Goal: Transaction & Acquisition: Purchase product/service

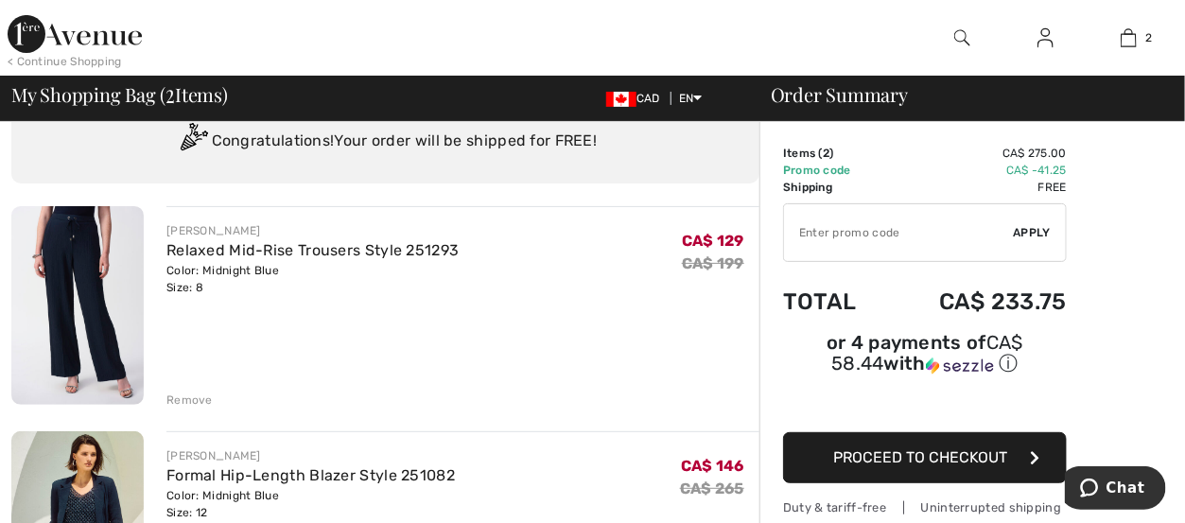
scroll to position [64, 0]
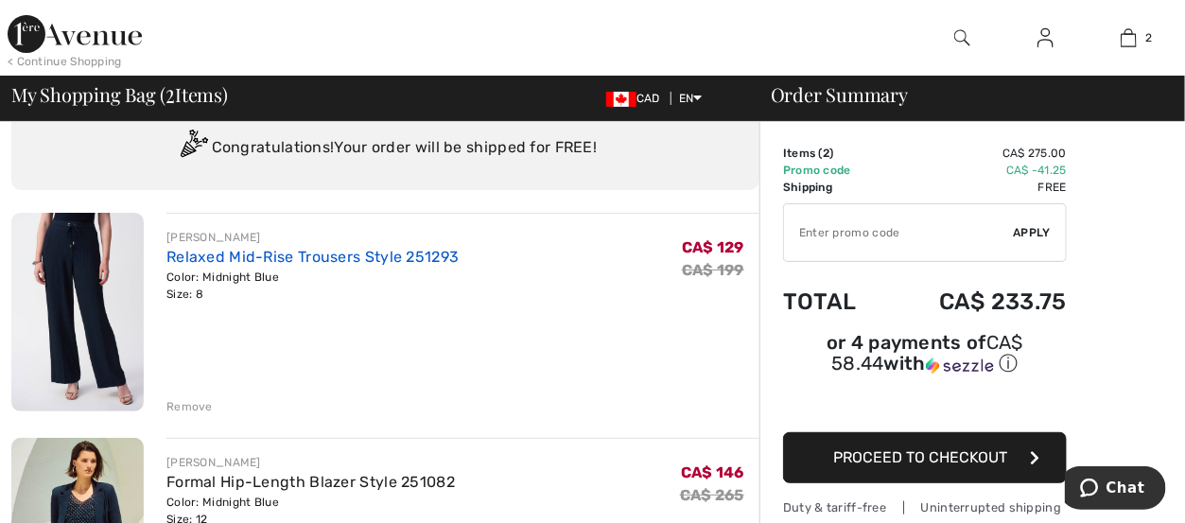
click at [200, 263] on link "Relaxed Mid-Rise Trousers Style 251293" at bounding box center [313, 257] width 292 height 18
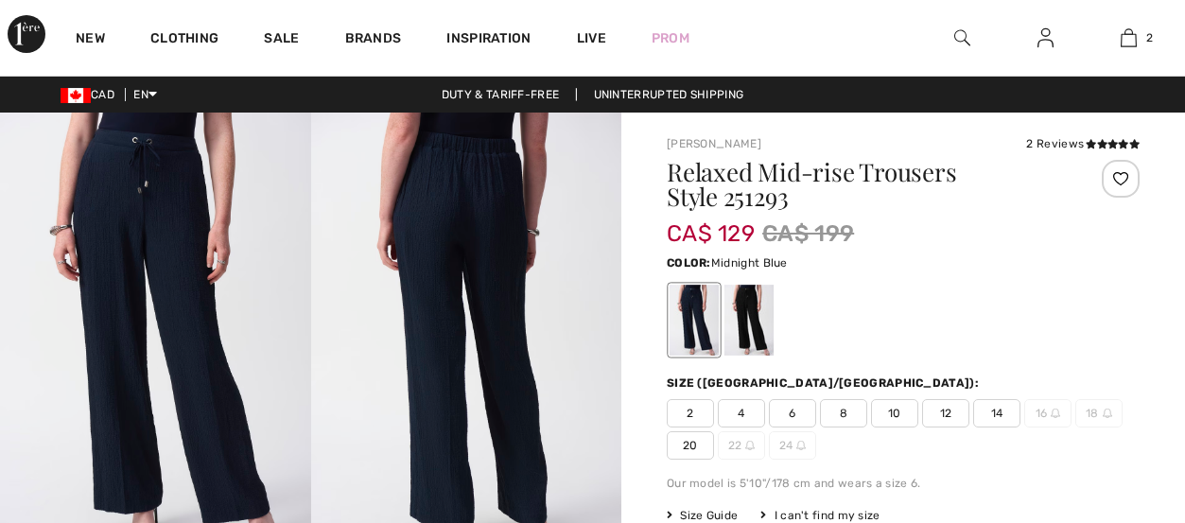
checkbox input "true"
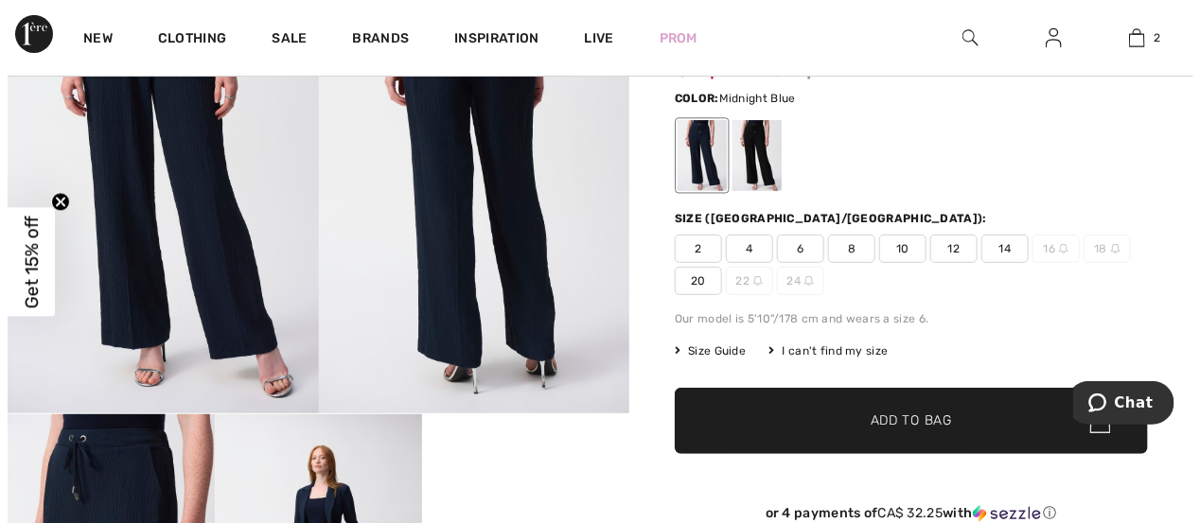
scroll to position [160, 0]
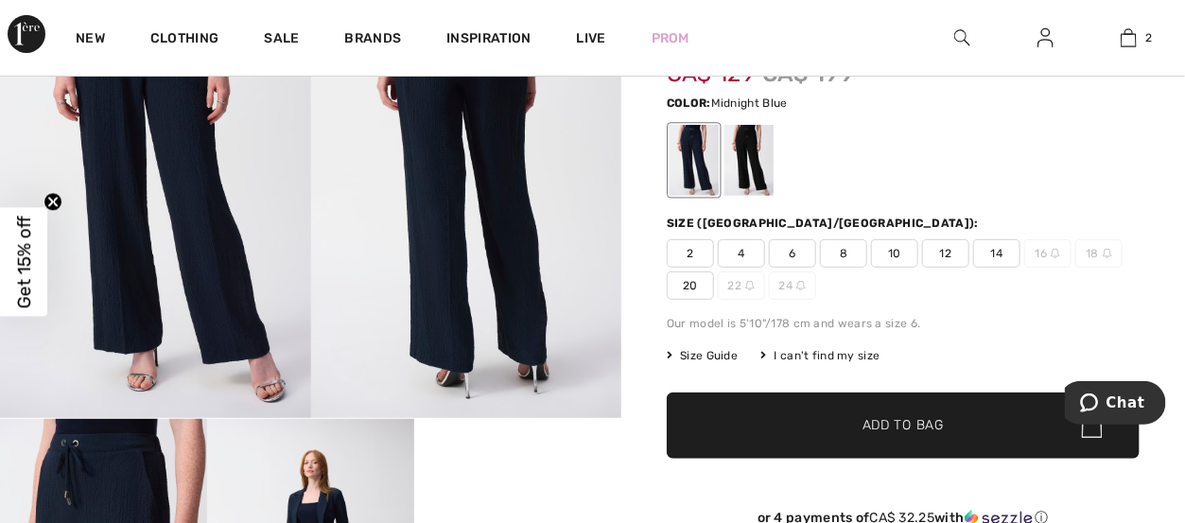
click at [707, 350] on span "Size Guide" at bounding box center [702, 355] width 71 height 17
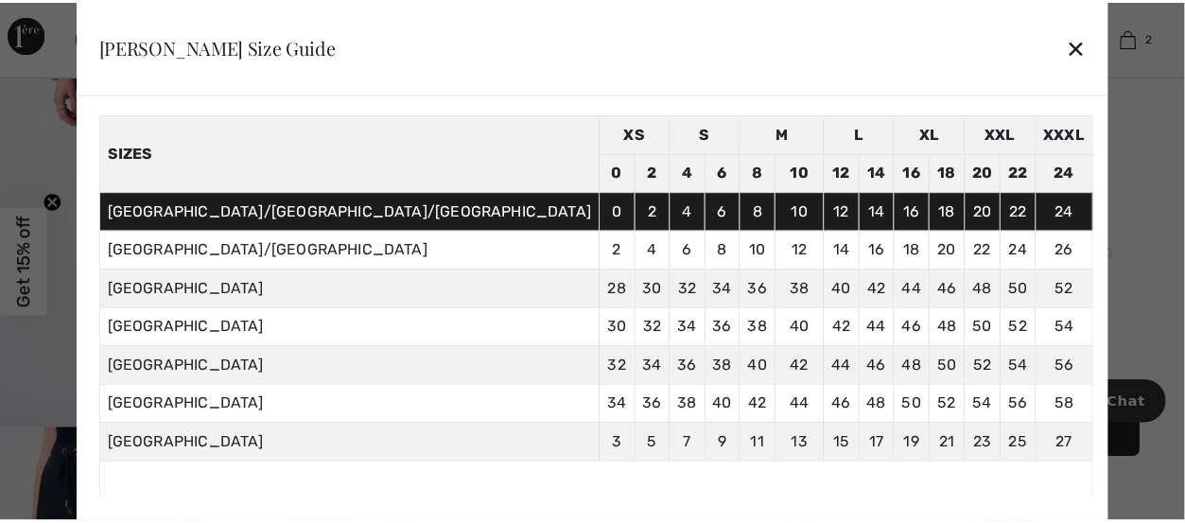
scroll to position [62, 0]
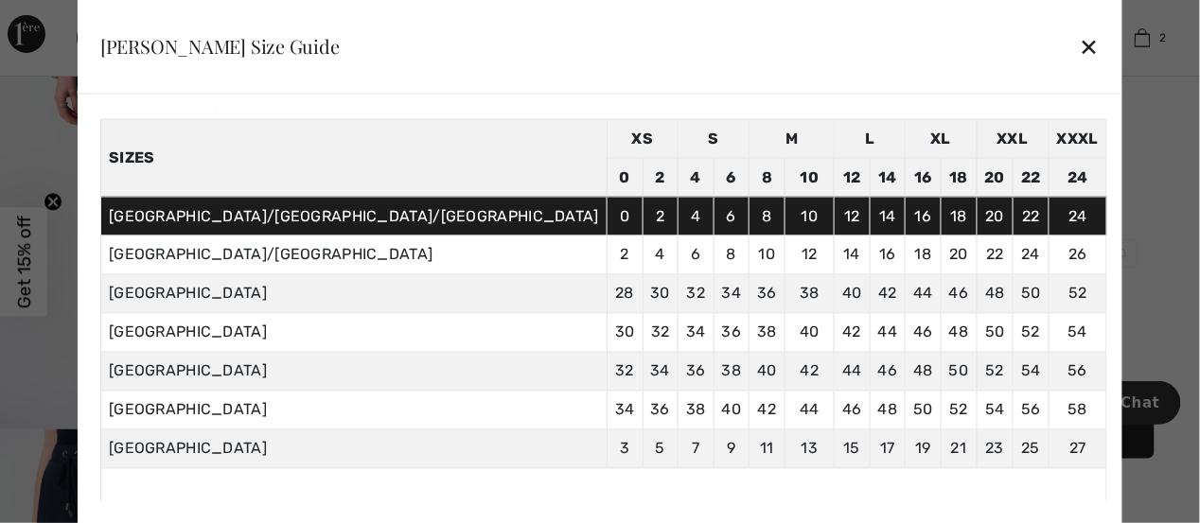
click at [1079, 44] on div "✕" at bounding box center [1089, 46] width 20 height 40
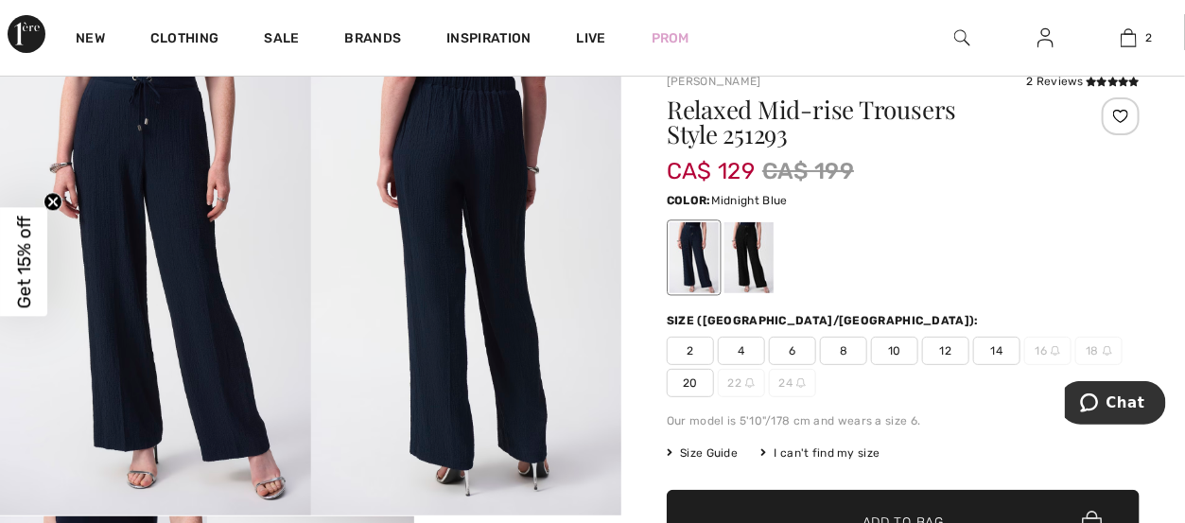
click at [899, 346] on span "10" at bounding box center [894, 351] width 47 height 28
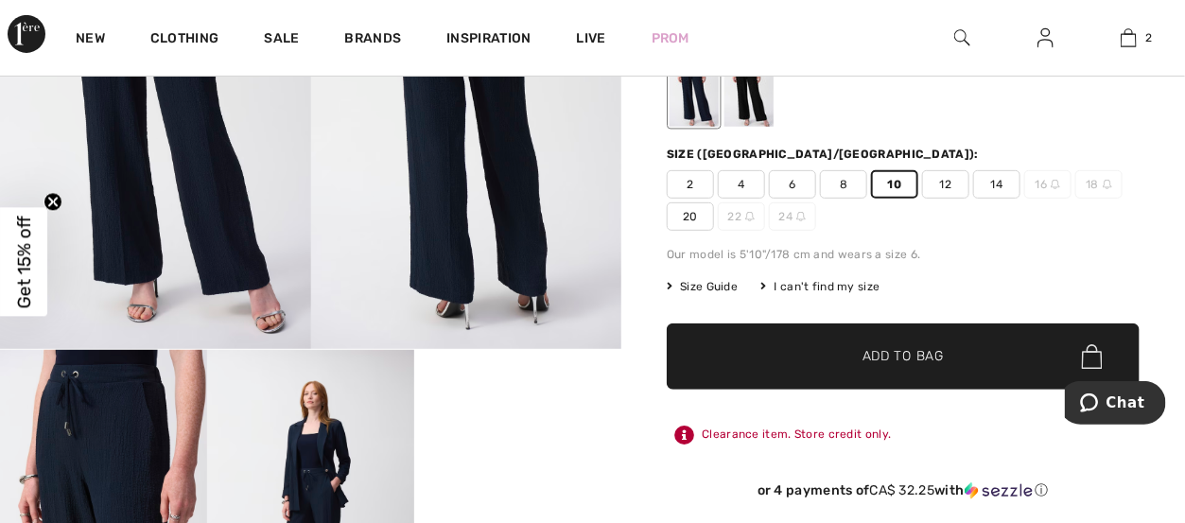
scroll to position [233, 0]
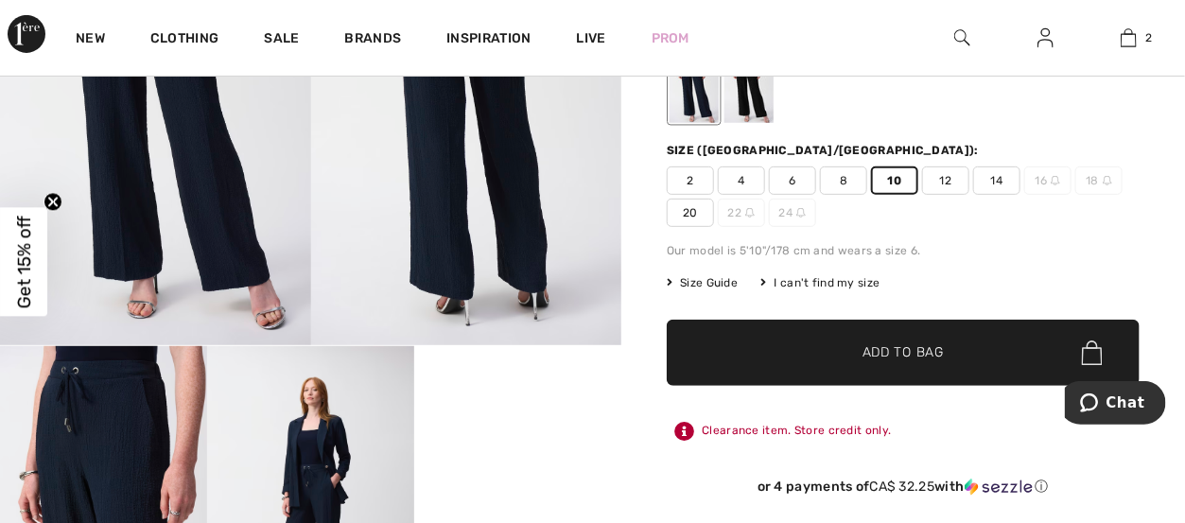
click at [911, 344] on span "Add to Bag" at bounding box center [903, 353] width 81 height 20
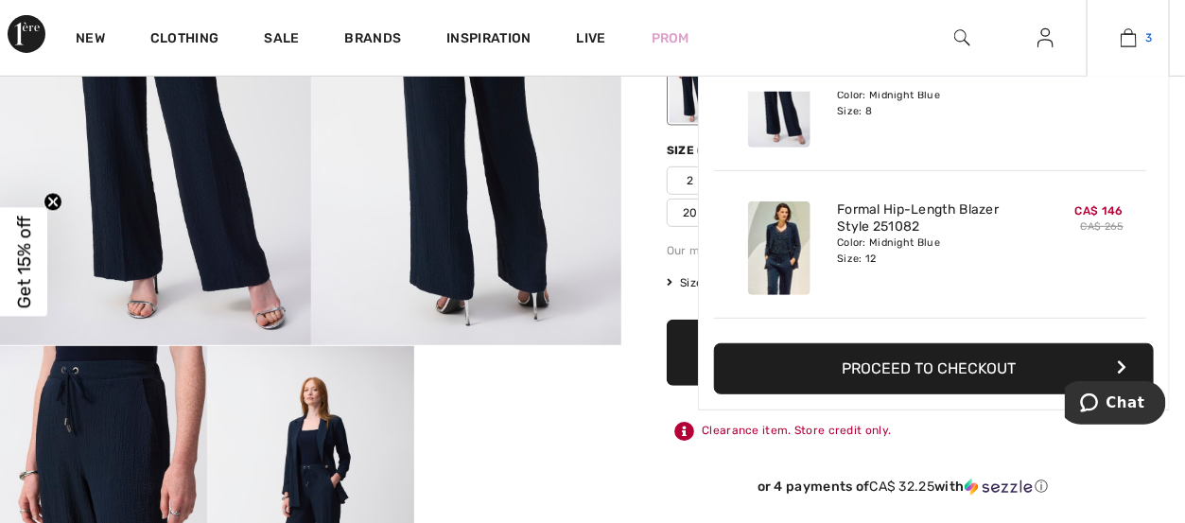
click at [1131, 34] on img at bounding box center [1129, 37] width 16 height 23
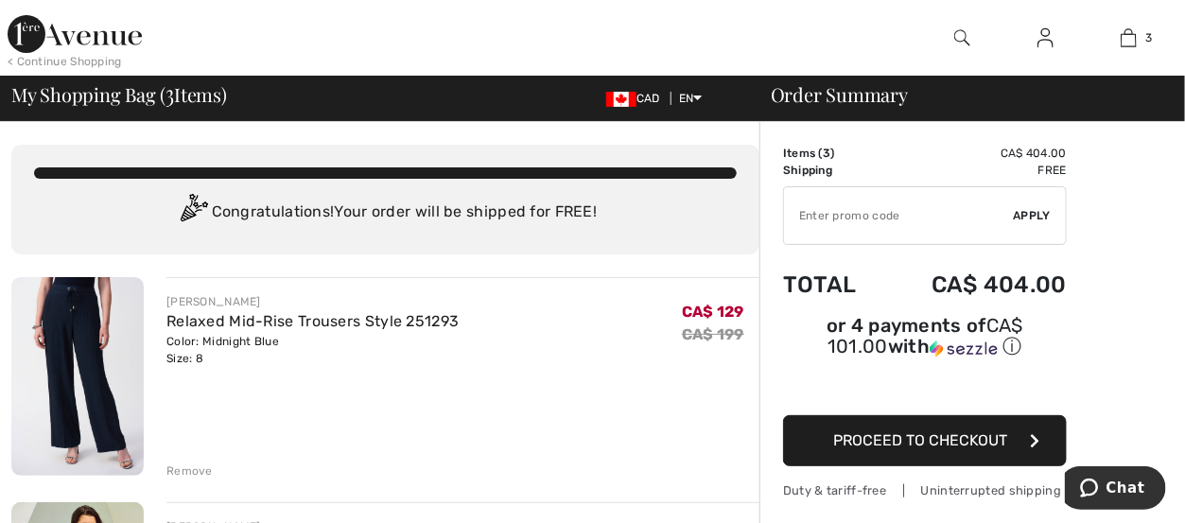
click at [896, 219] on input "TEXT" at bounding box center [899, 215] width 230 height 57
type input "EXTRA15"
click at [1033, 214] on span "Apply" at bounding box center [1033, 215] width 38 height 17
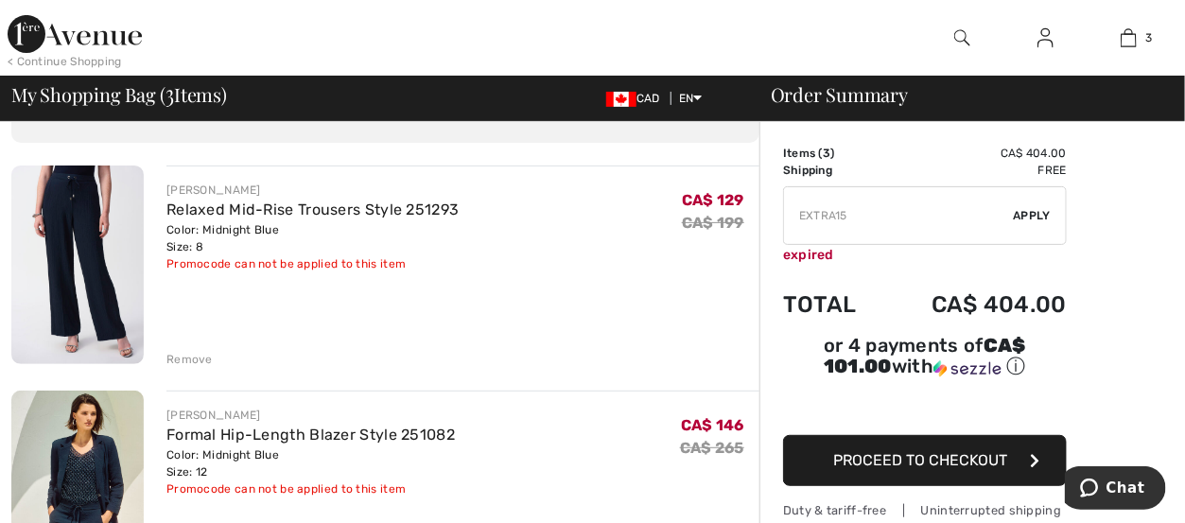
scroll to position [79, 0]
